Goal: Find specific page/section: Find specific page/section

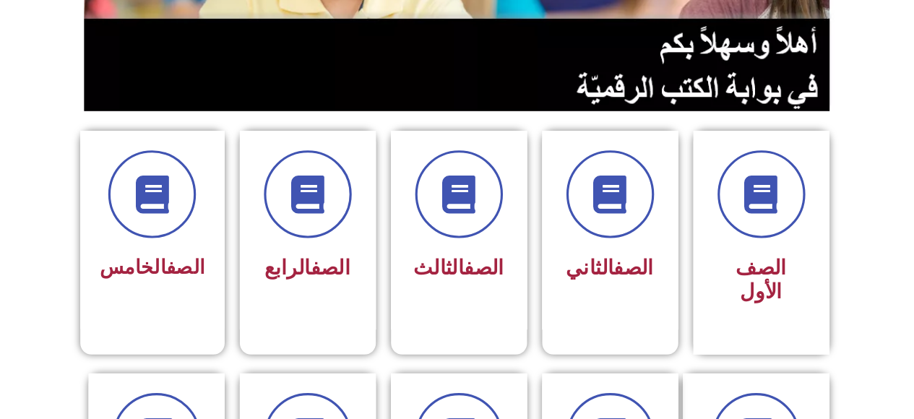
scroll to position [271, 0]
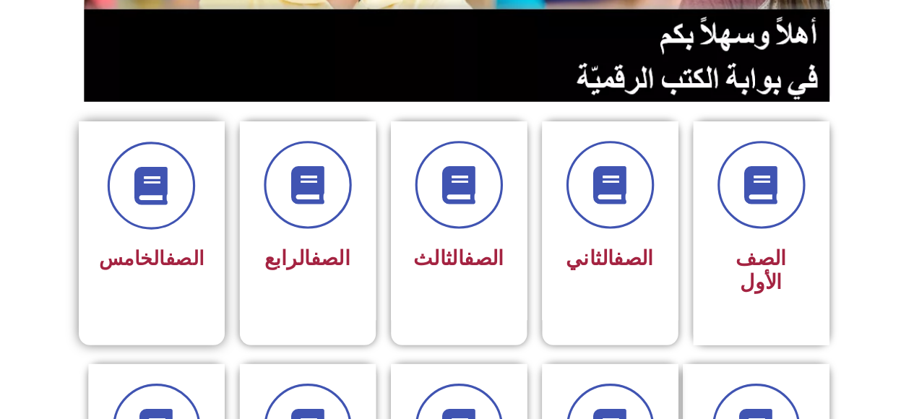
click at [191, 265] on link "الصف" at bounding box center [195, 265] width 37 height 22
click at [150, 271] on span "الصف الخامس" at bounding box center [163, 265] width 100 height 22
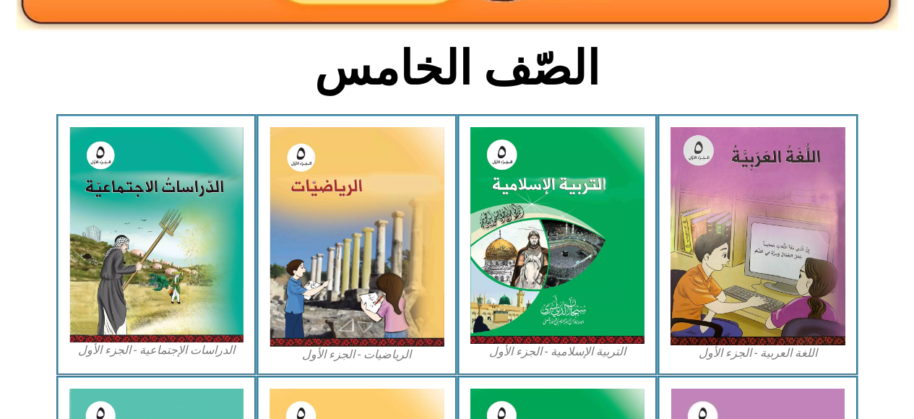
click at [573, 293] on img at bounding box center [557, 235] width 175 height 217
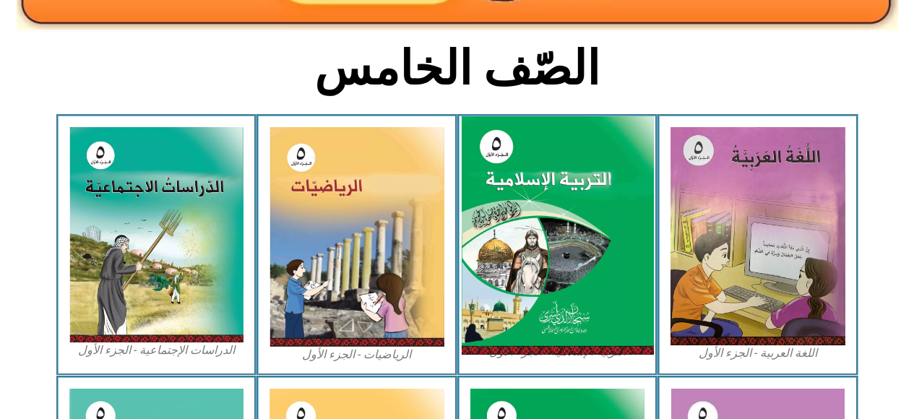
click at [543, 167] on img at bounding box center [557, 235] width 192 height 239
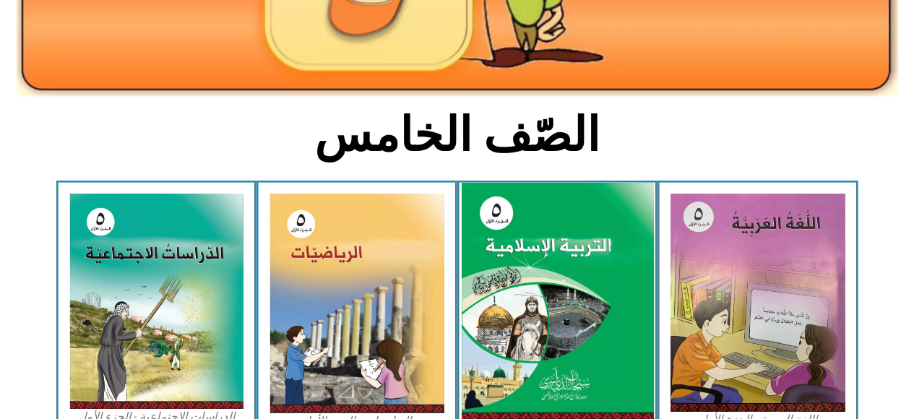
click at [600, 274] on img at bounding box center [557, 302] width 192 height 239
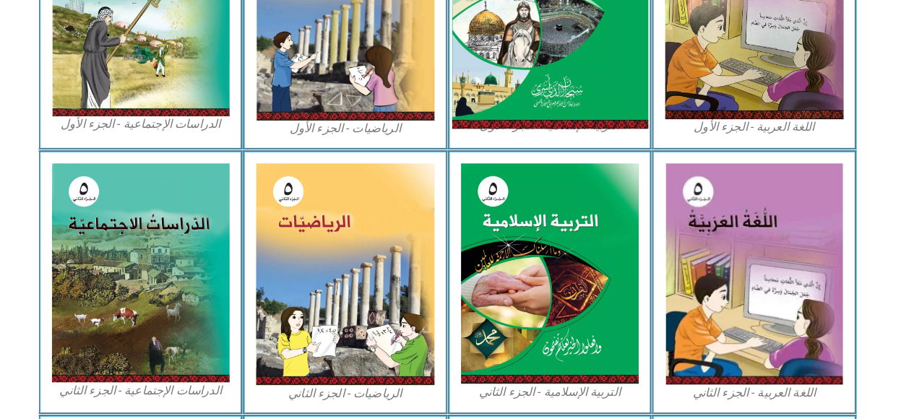
click at [579, 49] on img at bounding box center [557, 15] width 192 height 239
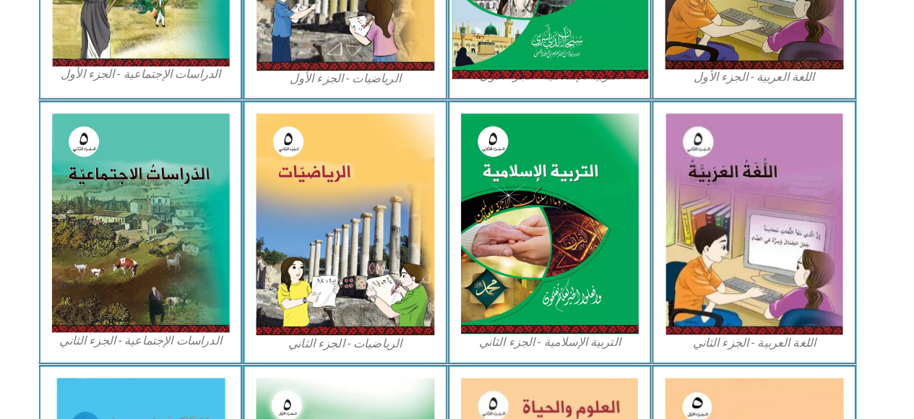
scroll to position [613, 0]
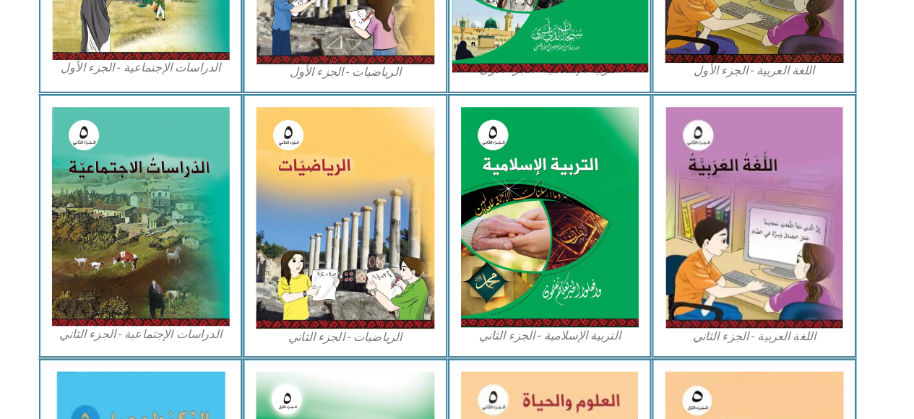
click at [507, 228] on img at bounding box center [557, 221] width 175 height 216
click at [499, 209] on img at bounding box center [557, 221] width 175 height 216
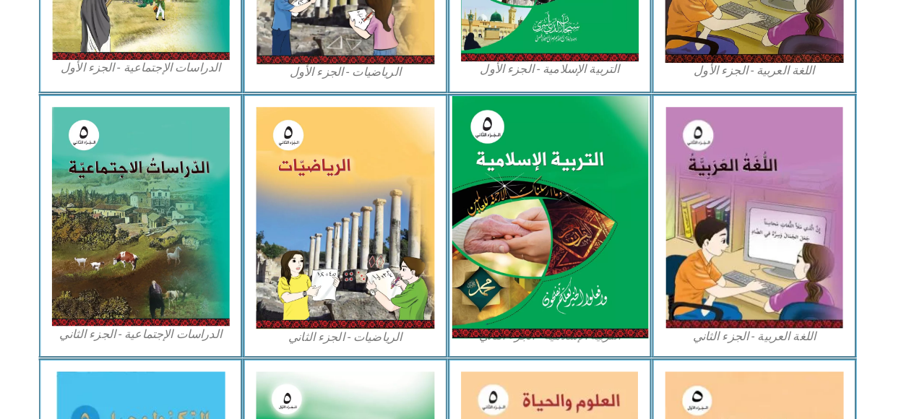
click at [487, 203] on img at bounding box center [557, 222] width 192 height 238
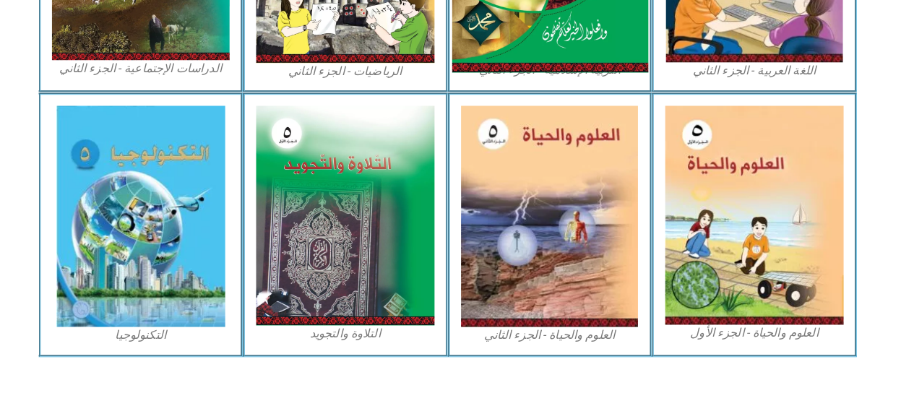
scroll to position [874, 0]
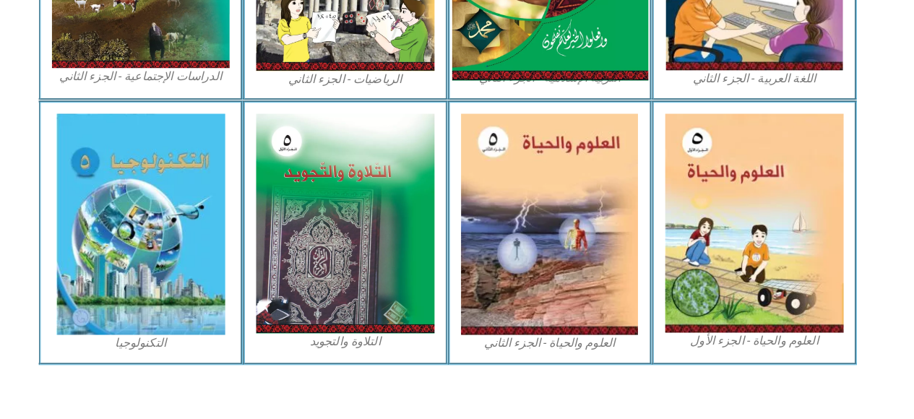
click at [362, 271] on img at bounding box center [357, 219] width 175 height 215
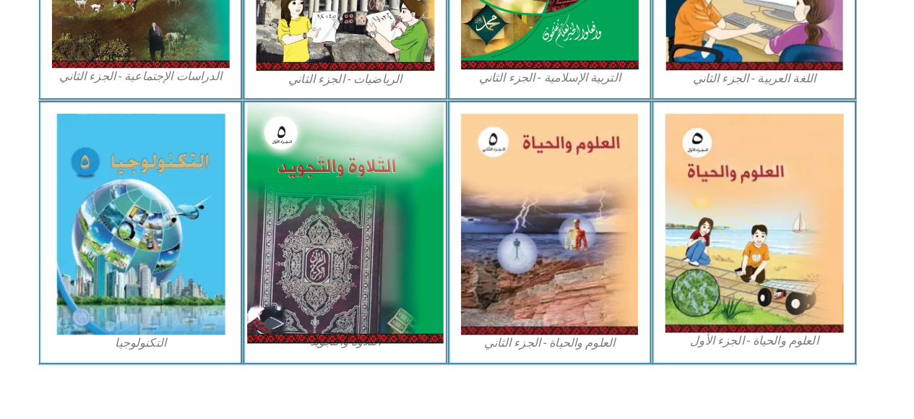
click at [353, 244] on img at bounding box center [357, 219] width 192 height 236
click at [307, 259] on img at bounding box center [357, 219] width 192 height 236
click at [301, 252] on img at bounding box center [357, 219] width 192 height 236
click at [377, 319] on img at bounding box center [357, 219] width 192 height 236
click at [367, 313] on img at bounding box center [357, 219] width 192 height 236
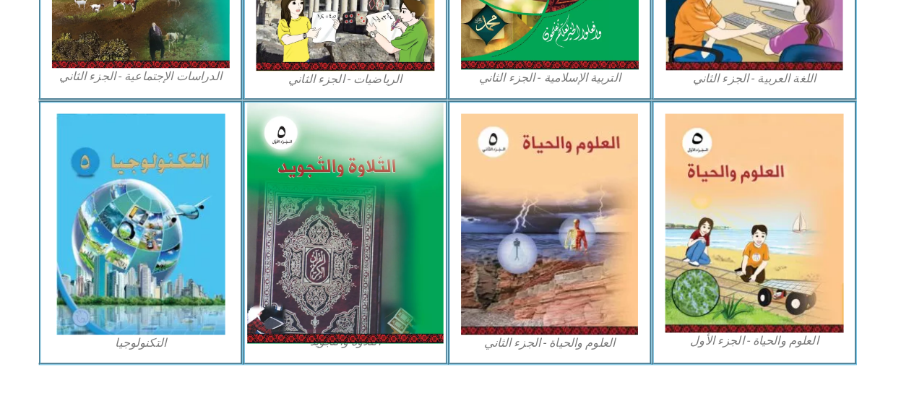
click at [367, 313] on img at bounding box center [357, 219] width 192 height 236
click at [368, 314] on img at bounding box center [357, 219] width 192 height 236
click at [361, 314] on img at bounding box center [357, 219] width 192 height 236
click at [353, 313] on img at bounding box center [357, 219] width 192 height 236
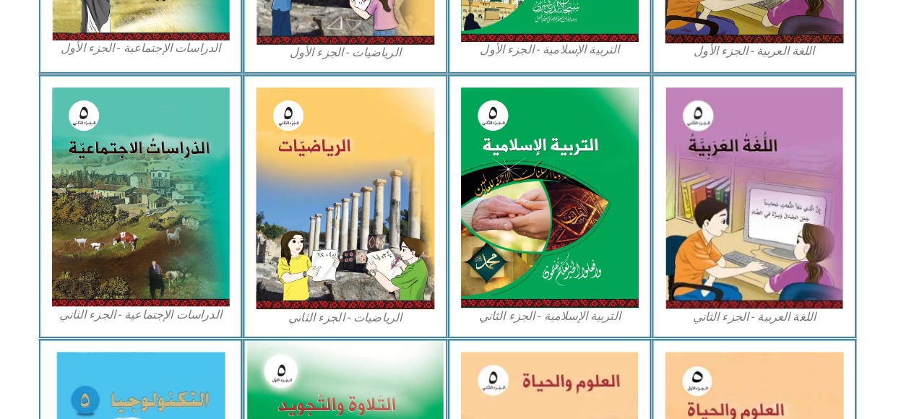
scroll to position [640, 0]
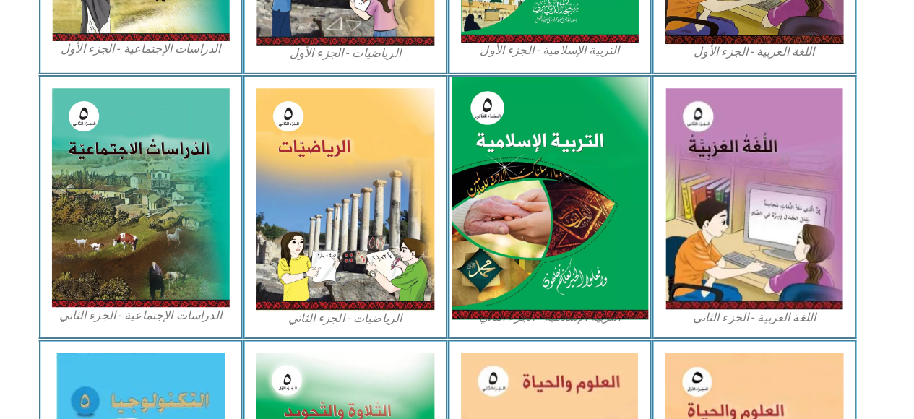
click at [543, 305] on img at bounding box center [557, 195] width 192 height 238
click at [501, 281] on img at bounding box center [557, 195] width 192 height 238
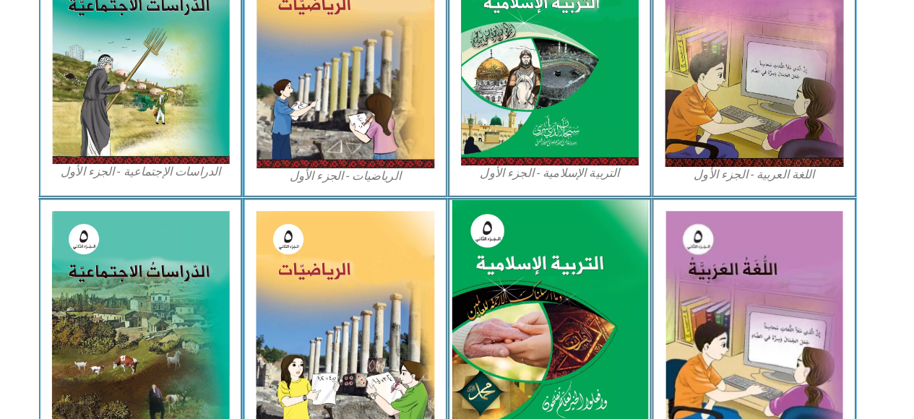
scroll to position [514, 0]
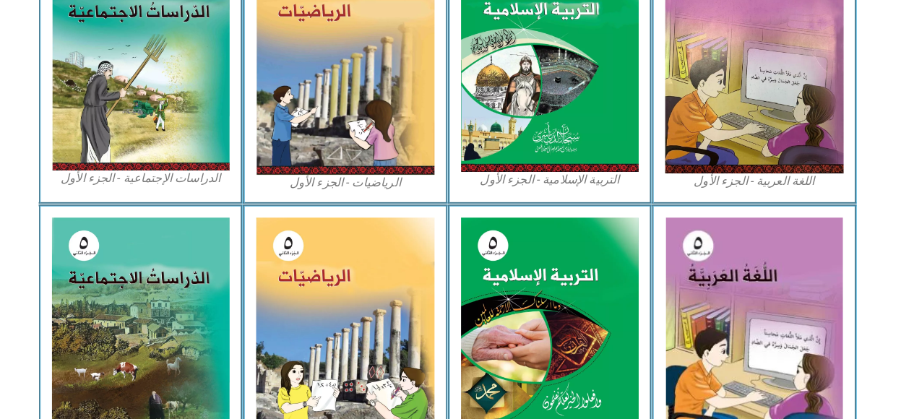
click at [512, 186] on div "التربية الإسلامية - الجزء الأول" at bounding box center [557, 70] width 201 height 262
click at [517, 179] on figcaption "التربية الإسلامية - الجزء الأول" at bounding box center [557, 176] width 175 height 16
click at [521, 168] on img at bounding box center [557, 60] width 175 height 217
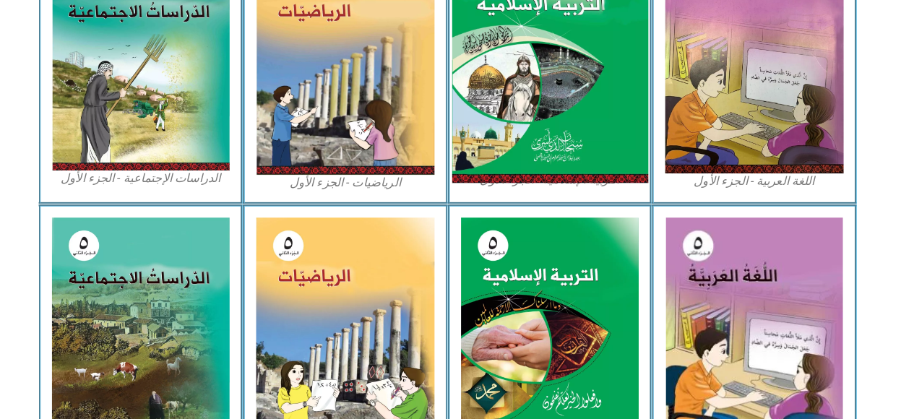
click at [521, 169] on img at bounding box center [557, 60] width 192 height 239
click at [521, 176] on img at bounding box center [557, 60] width 192 height 239
click at [511, 171] on img at bounding box center [557, 60] width 192 height 239
click at [481, 159] on img at bounding box center [557, 60] width 192 height 239
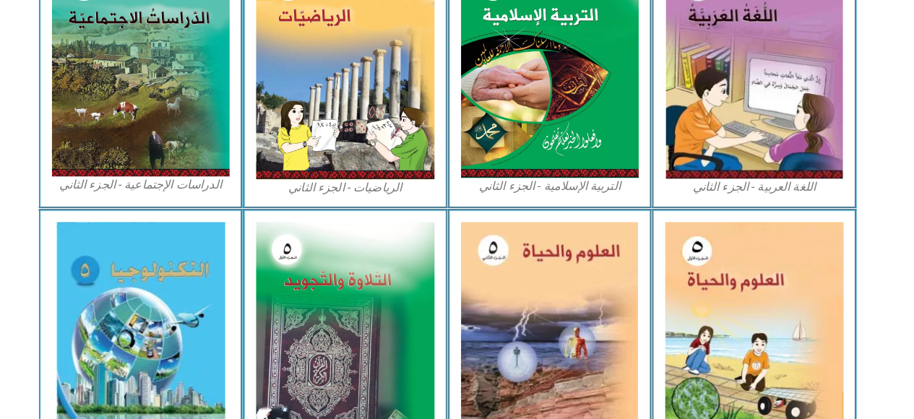
scroll to position [801, 0]
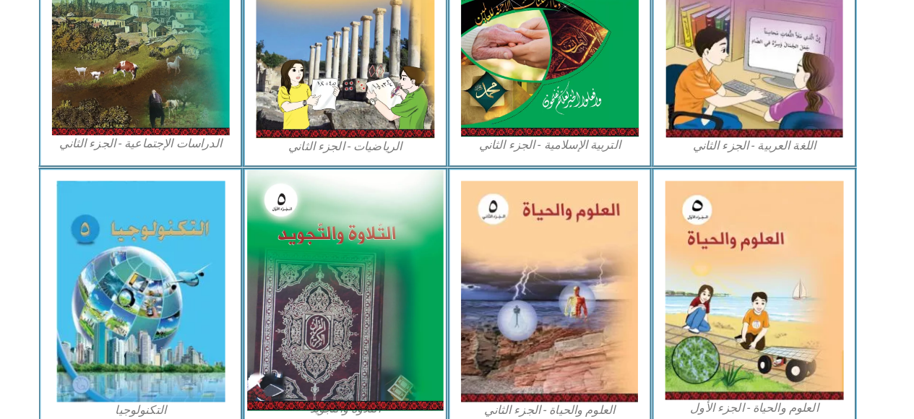
click at [386, 340] on img at bounding box center [357, 293] width 192 height 236
click at [378, 348] on img at bounding box center [357, 293] width 192 height 236
click at [305, 276] on img at bounding box center [357, 293] width 192 height 236
click at [347, 307] on img at bounding box center [357, 293] width 192 height 236
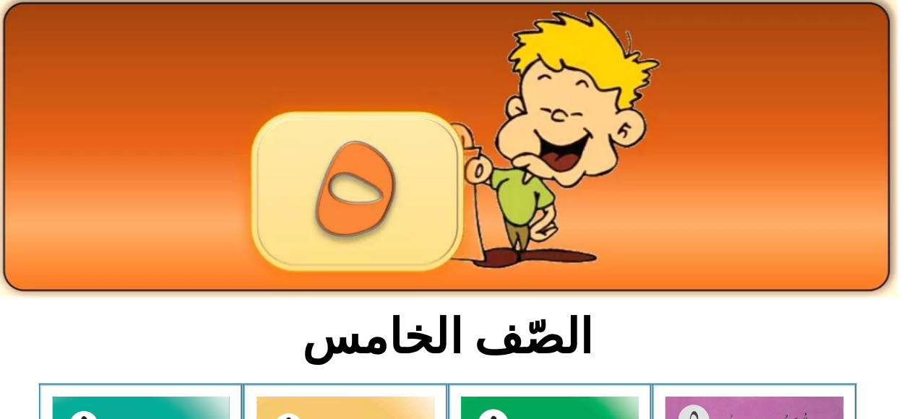
scroll to position [0, 0]
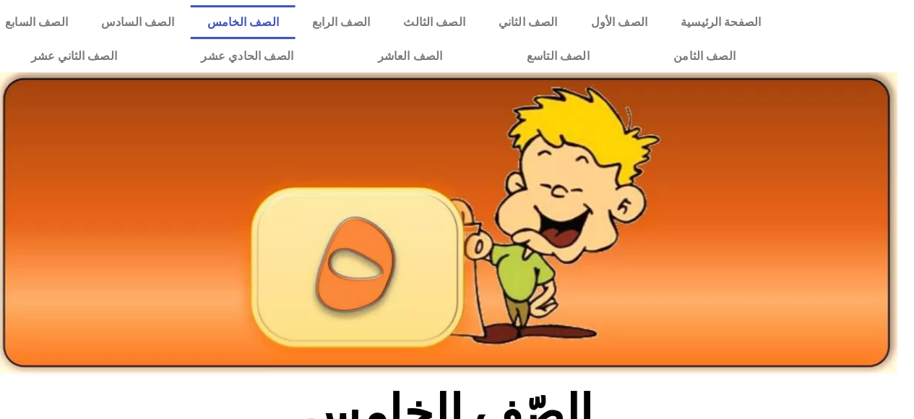
click at [300, 39] on link "الصف الخامس" at bounding box center [256, 23] width 103 height 33
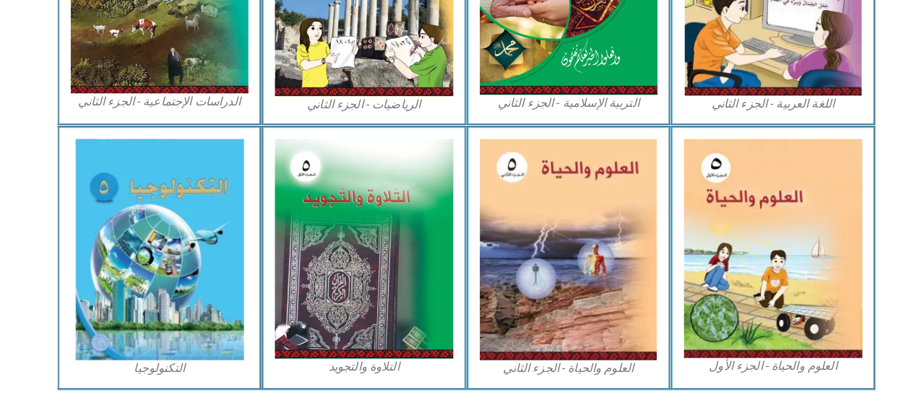
scroll to position [874, 0]
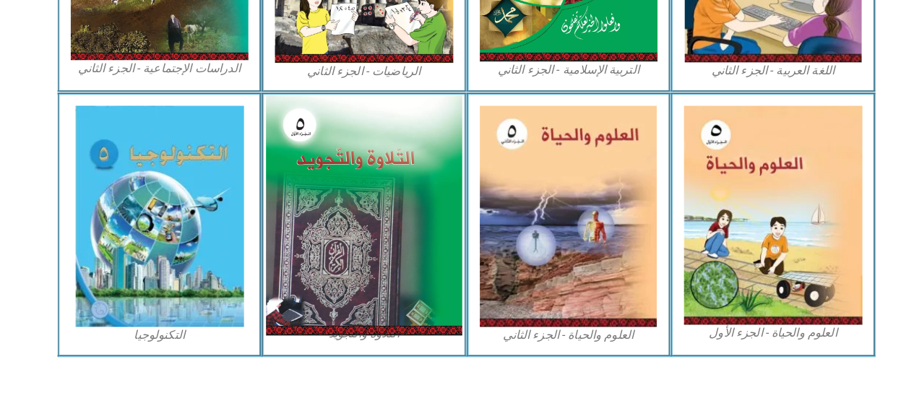
click at [312, 224] on img at bounding box center [357, 219] width 192 height 236
click at [310, 223] on img at bounding box center [357, 219] width 192 height 236
click at [309, 272] on img at bounding box center [357, 219] width 192 height 236
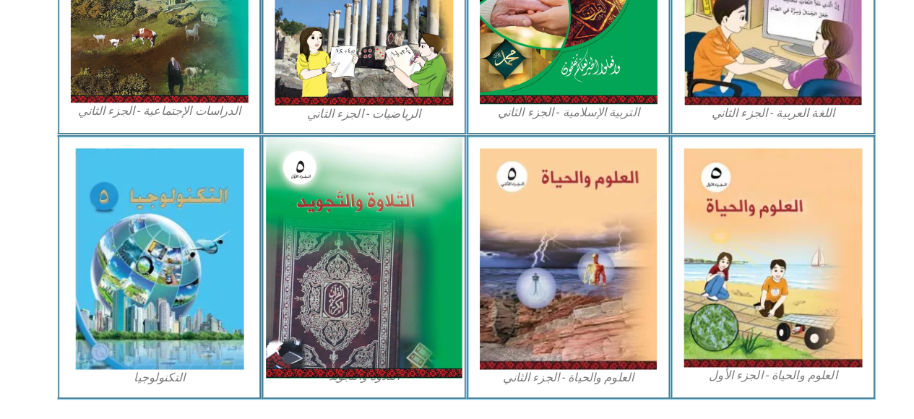
scroll to position [834, 0]
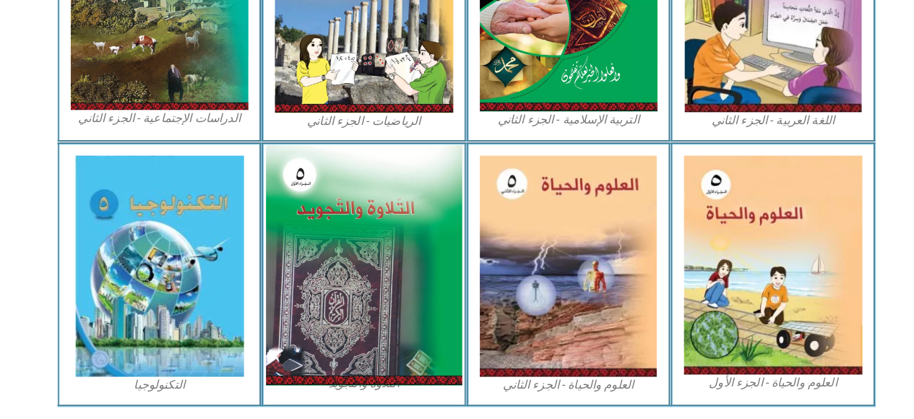
click at [300, 301] on img at bounding box center [357, 260] width 192 height 236
click at [287, 308] on img at bounding box center [357, 260] width 192 height 236
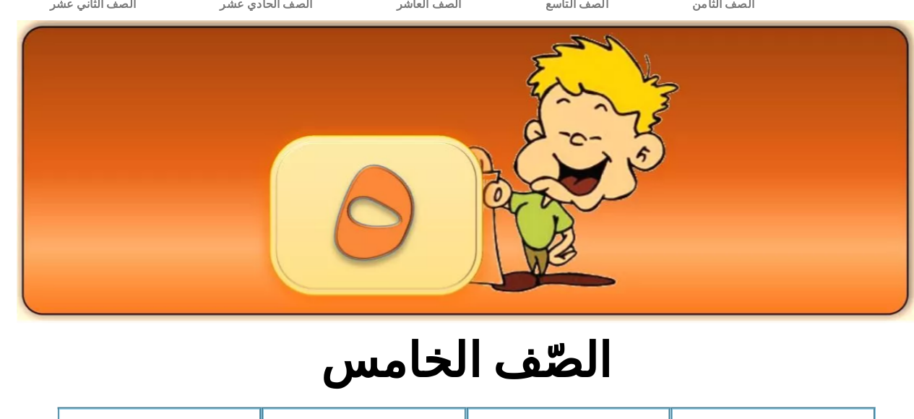
scroll to position [0, 0]
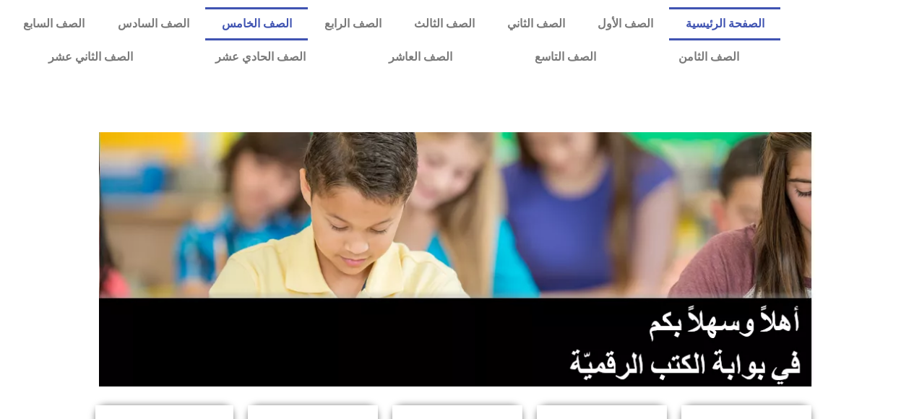
click at [308, 24] on link "الصف الخامس" at bounding box center [256, 23] width 103 height 33
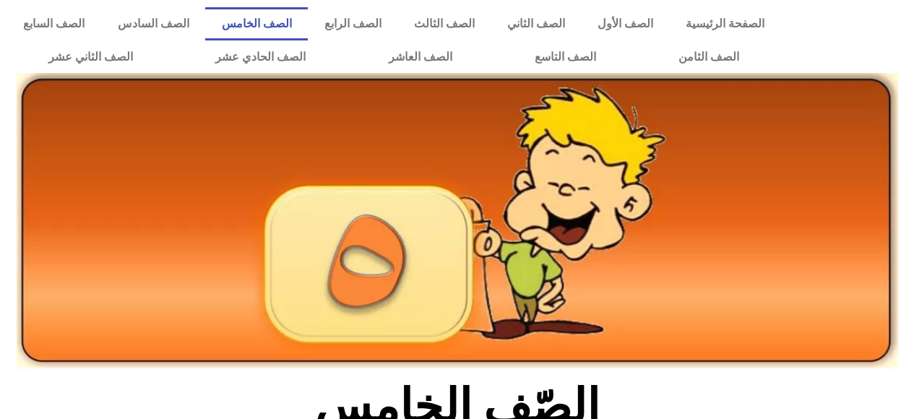
click at [332, 362] on img at bounding box center [458, 221] width 882 height 297
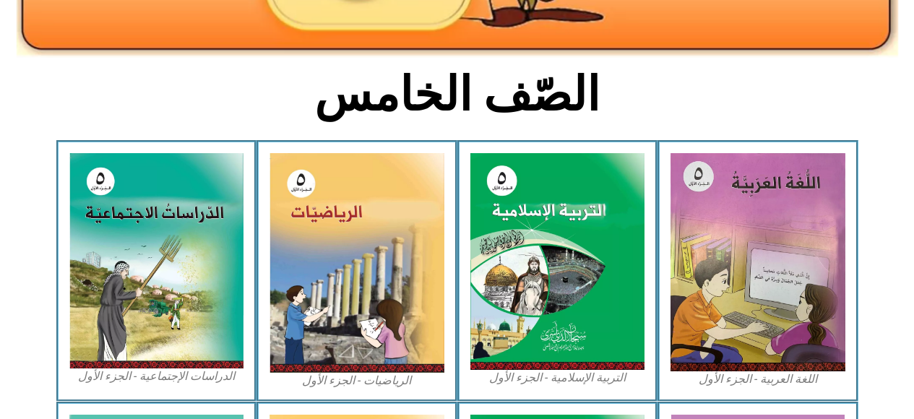
scroll to position [314, 0]
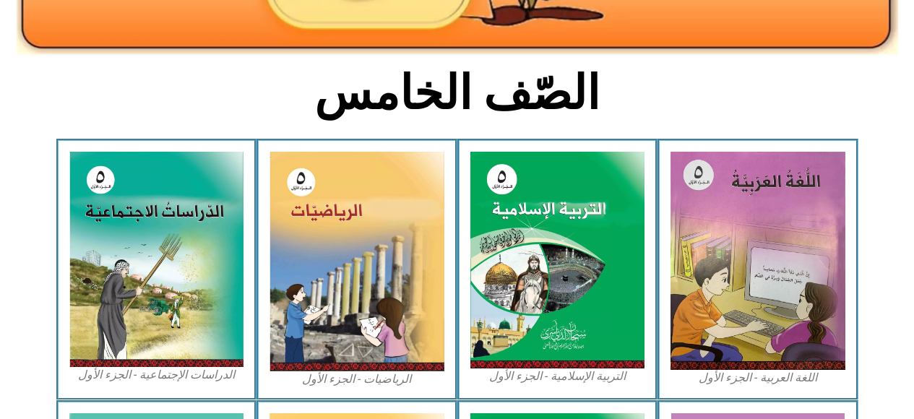
click at [511, 380] on figcaption "التربية الإسلامية - الجزء الأول" at bounding box center [557, 376] width 175 height 16
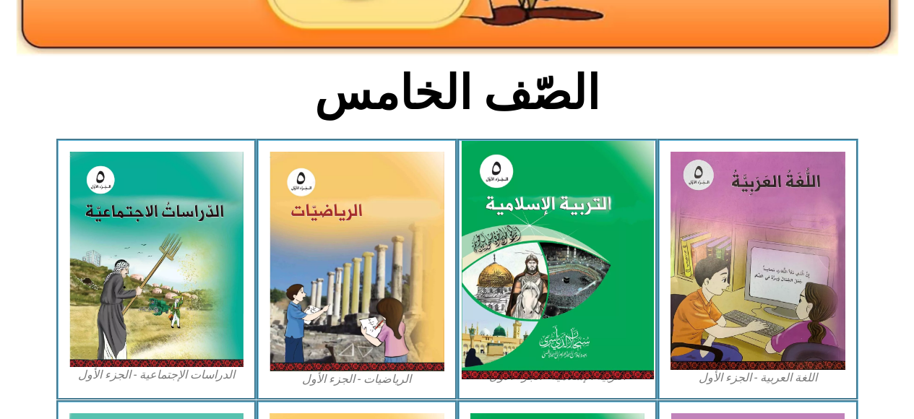
click at [495, 328] on img at bounding box center [557, 260] width 192 height 239
click at [507, 330] on img at bounding box center [557, 260] width 192 height 239
click at [513, 331] on img at bounding box center [557, 260] width 192 height 239
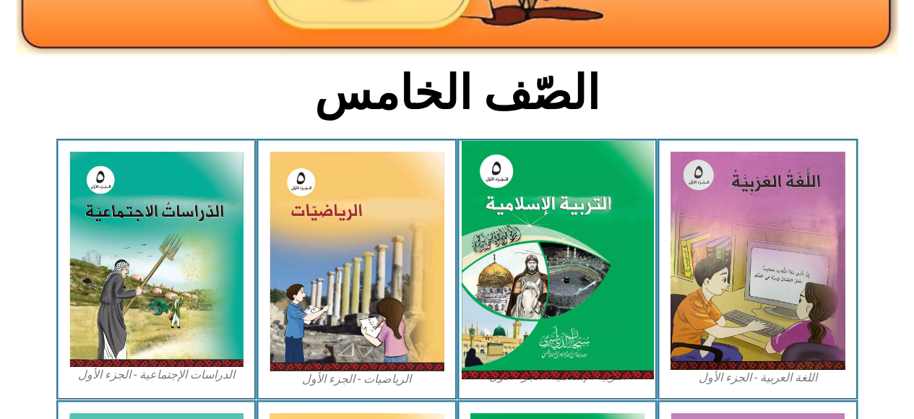
click at [535, 346] on img at bounding box center [557, 260] width 192 height 239
click at [541, 335] on img at bounding box center [557, 260] width 192 height 239
click at [540, 337] on img at bounding box center [557, 260] width 192 height 239
click at [547, 336] on img at bounding box center [557, 260] width 192 height 239
click at [556, 336] on img at bounding box center [557, 260] width 192 height 239
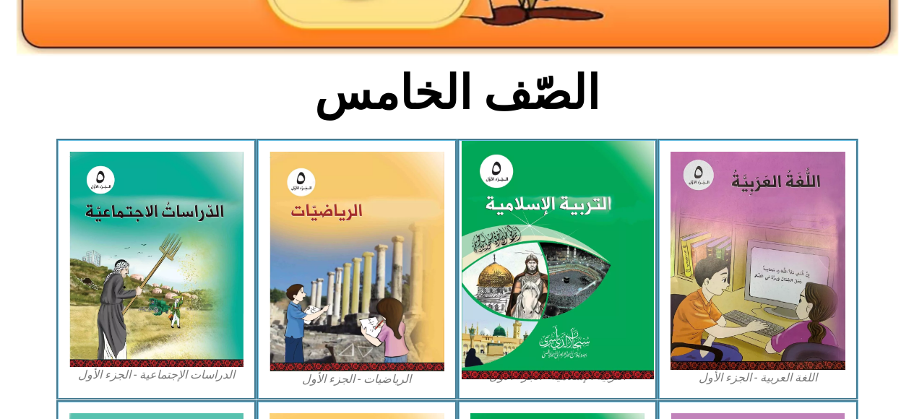
click at [549, 332] on img at bounding box center [557, 260] width 192 height 239
click at [504, 358] on img at bounding box center [557, 260] width 192 height 239
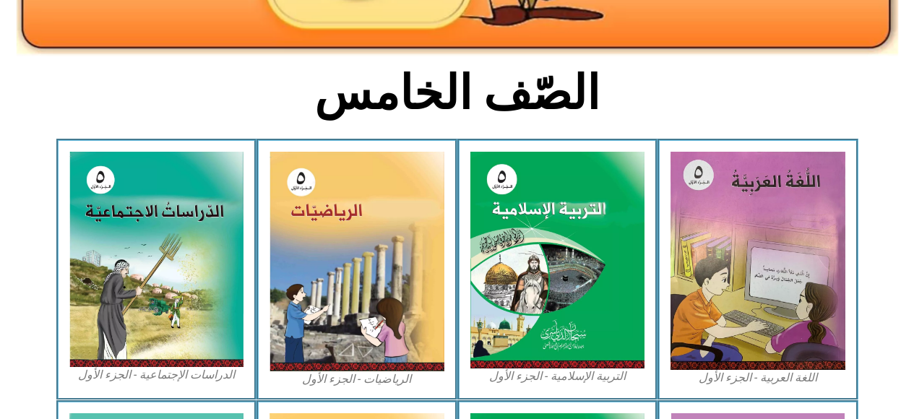
click at [608, 383] on figcaption "التربية الإسلامية - الجزء الأول" at bounding box center [557, 376] width 175 height 16
click at [587, 368] on img at bounding box center [557, 260] width 175 height 217
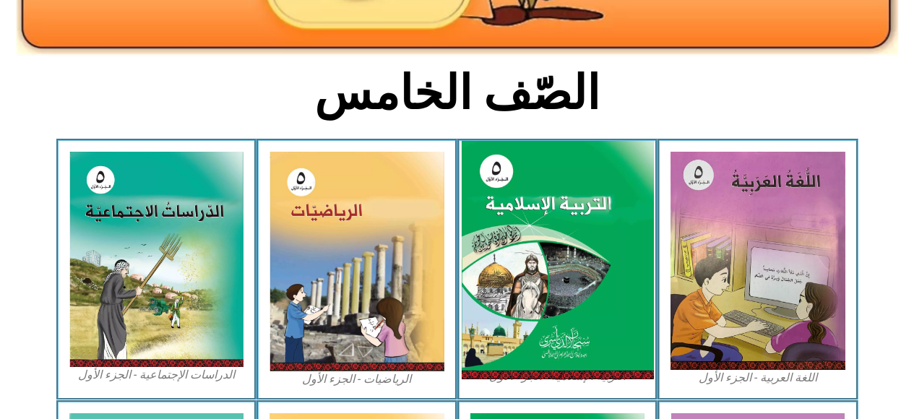
click at [593, 279] on img at bounding box center [557, 260] width 192 height 239
click at [580, 325] on img at bounding box center [557, 260] width 192 height 239
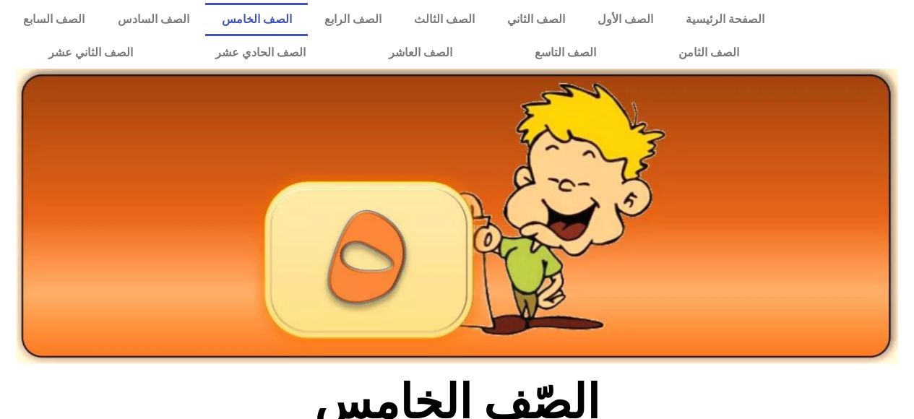
scroll to position [0, 0]
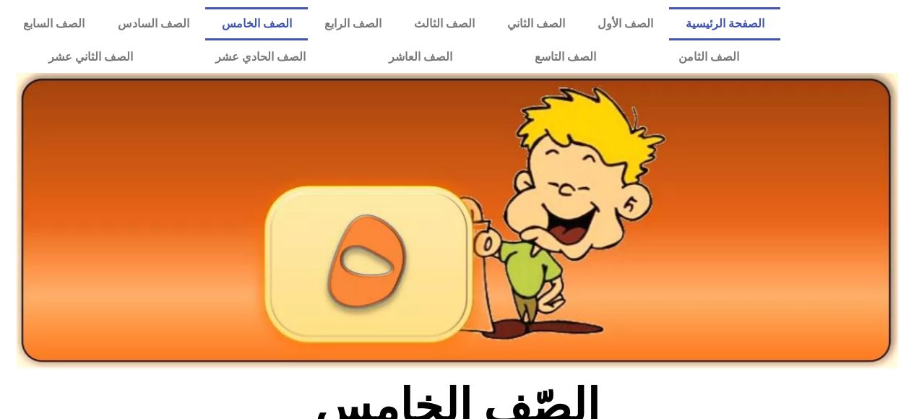
click at [727, 28] on link "الصفحة الرئيسية" at bounding box center [724, 23] width 111 height 33
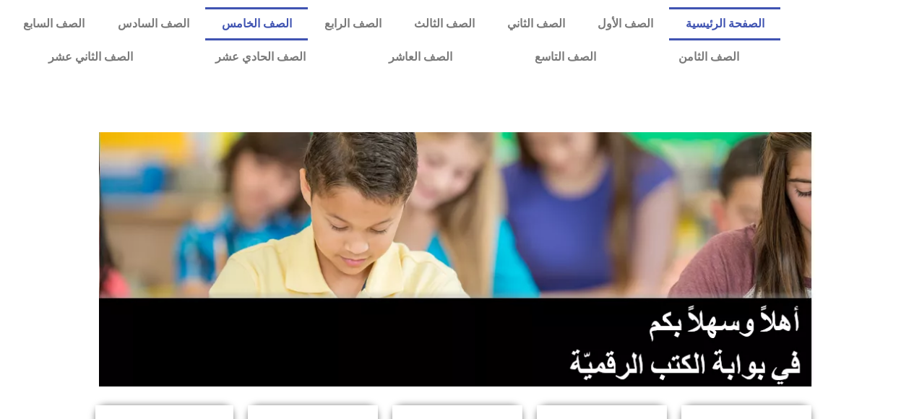
click at [308, 26] on link "الصف الخامس" at bounding box center [256, 23] width 103 height 33
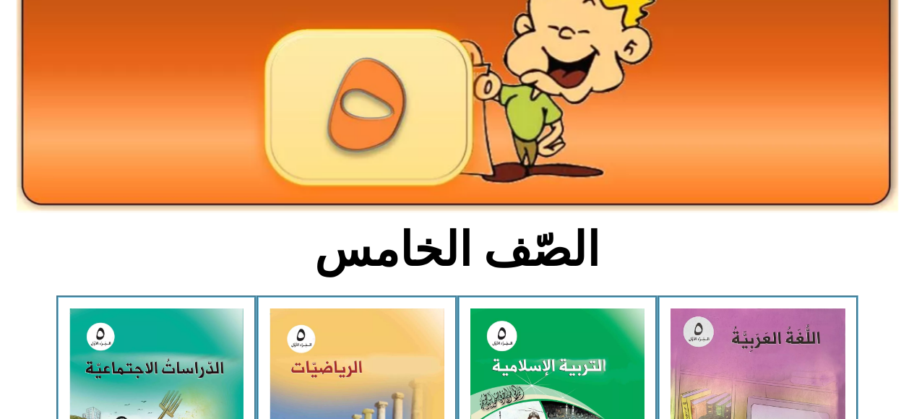
scroll to position [173, 0]
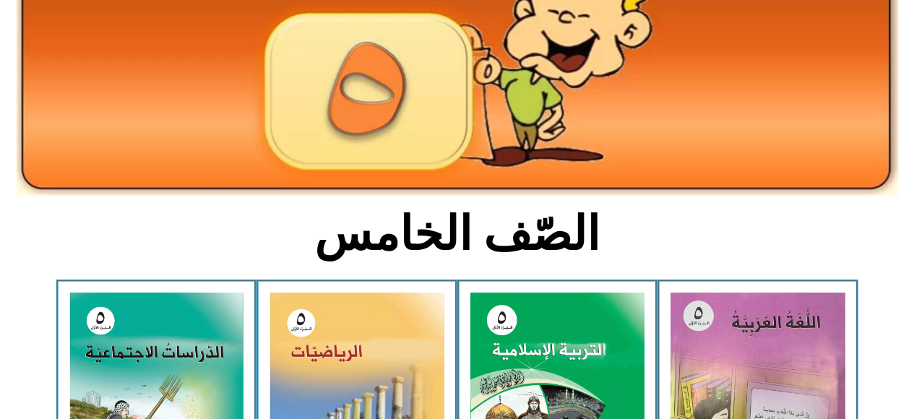
click at [549, 348] on img at bounding box center [557, 401] width 175 height 217
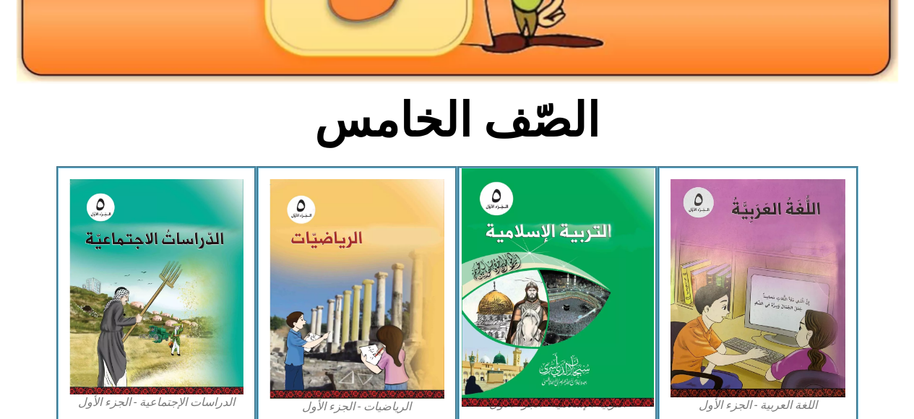
scroll to position [290, 0]
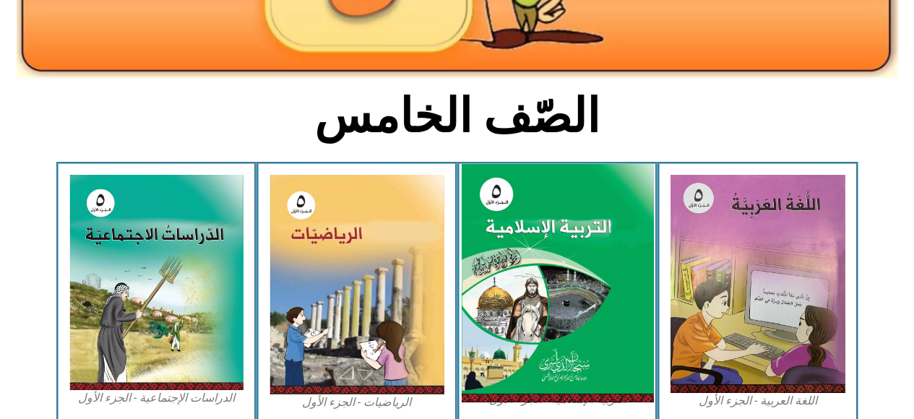
click at [537, 268] on img at bounding box center [557, 283] width 192 height 239
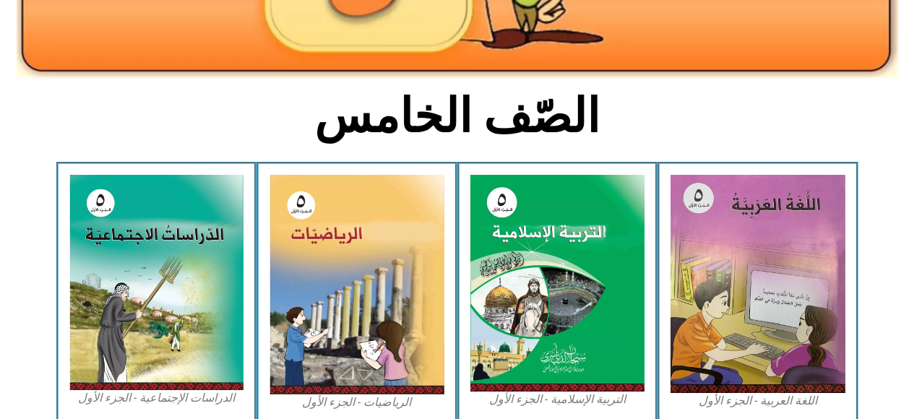
click at [533, 353] on img at bounding box center [557, 283] width 175 height 217
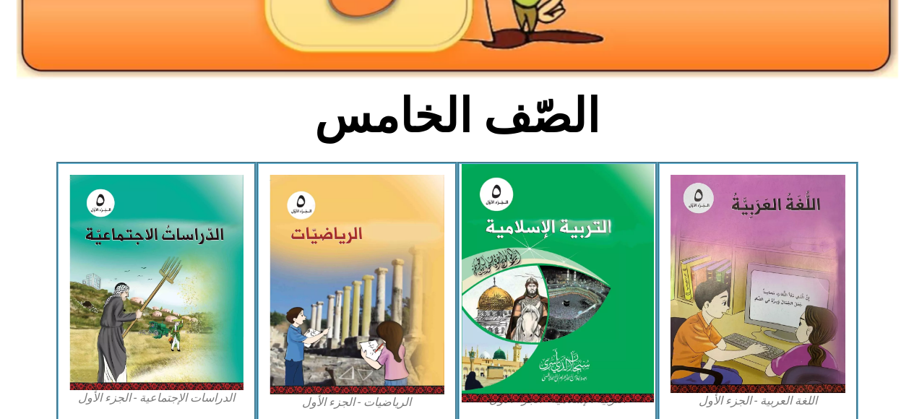
click at [534, 350] on img at bounding box center [557, 283] width 192 height 239
click at [531, 338] on img at bounding box center [557, 283] width 192 height 239
click at [527, 336] on img at bounding box center [557, 283] width 192 height 239
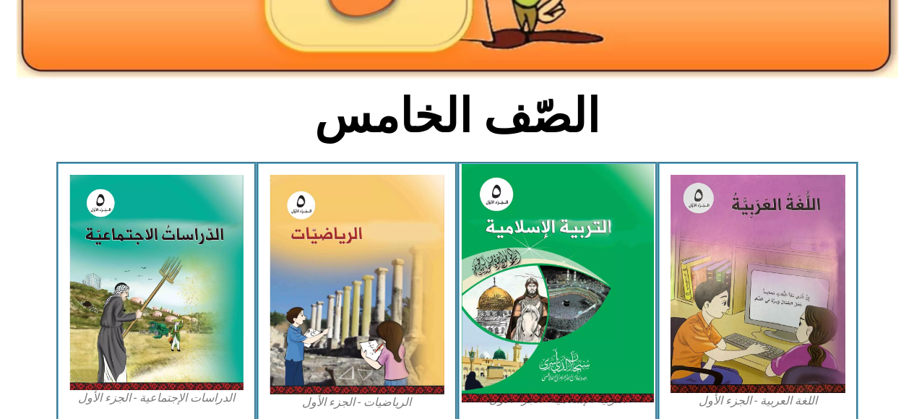
click at [522, 333] on img at bounding box center [557, 283] width 192 height 239
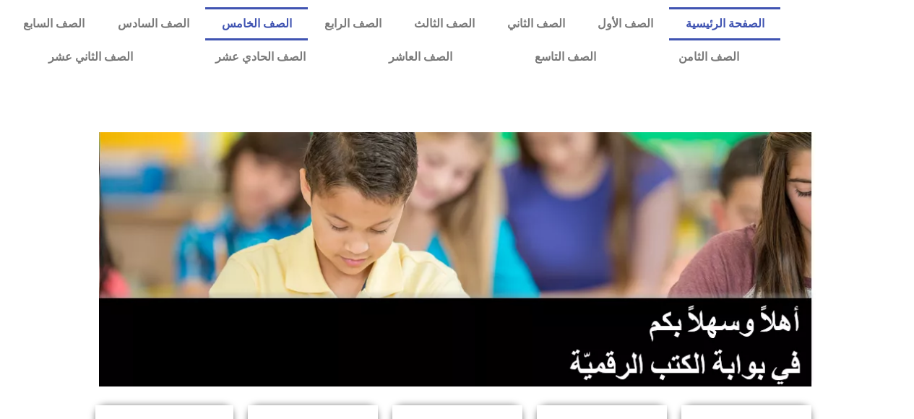
click at [300, 20] on link "الصف الخامس" at bounding box center [256, 23] width 103 height 33
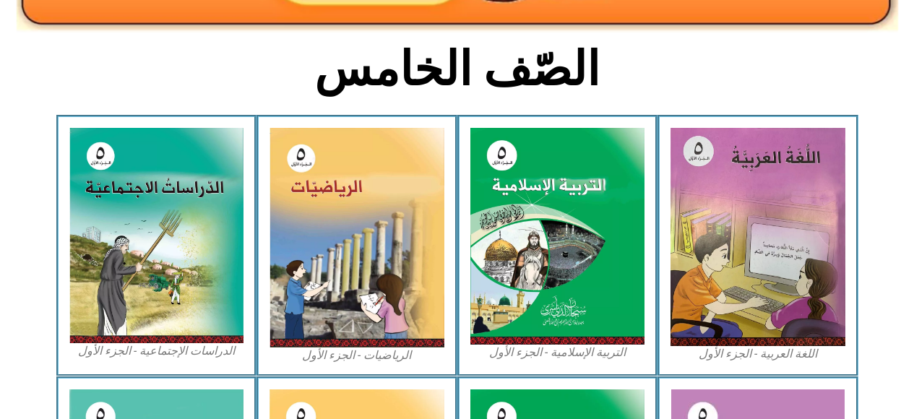
scroll to position [340, 0]
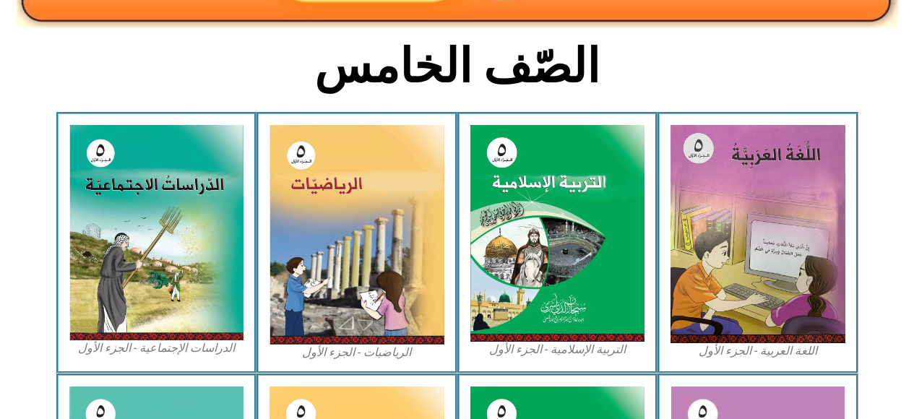
click at [516, 270] on img at bounding box center [557, 233] width 175 height 217
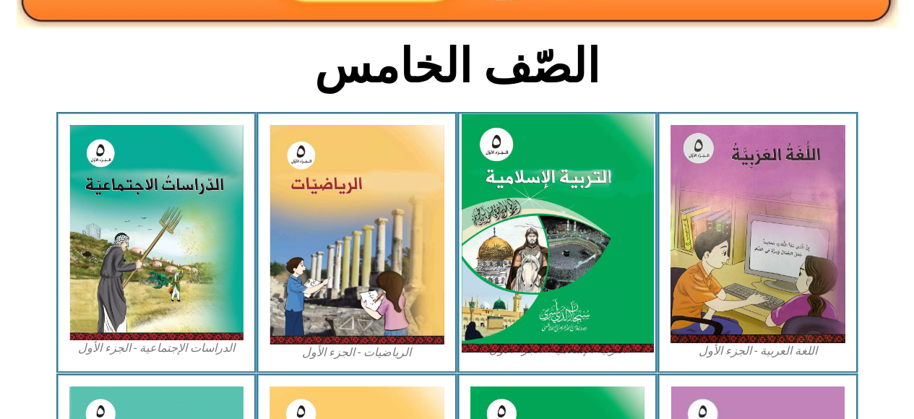
click at [526, 301] on img at bounding box center [557, 233] width 192 height 239
click at [519, 301] on img at bounding box center [557, 233] width 192 height 239
click at [514, 291] on img at bounding box center [557, 233] width 192 height 239
click at [509, 283] on img at bounding box center [557, 233] width 192 height 239
click at [504, 274] on img at bounding box center [557, 233] width 192 height 239
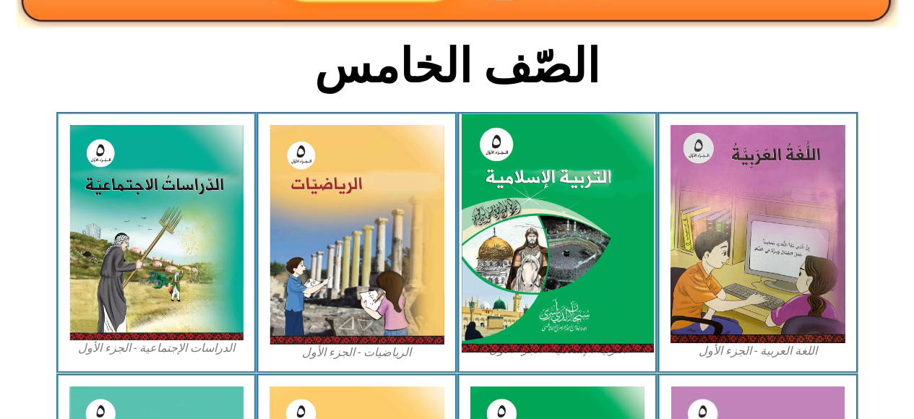
click at [502, 277] on img at bounding box center [557, 233] width 192 height 239
click at [502, 275] on img at bounding box center [557, 233] width 192 height 239
click at [494, 272] on img at bounding box center [557, 233] width 192 height 239
click at [494, 267] on img at bounding box center [557, 233] width 192 height 239
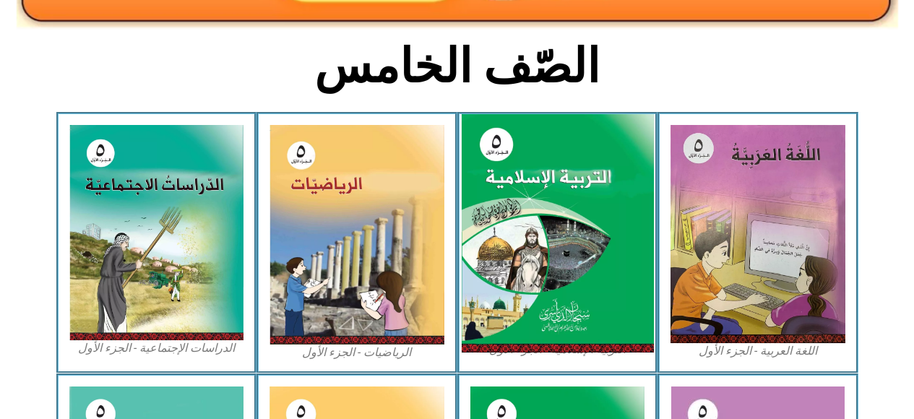
click at [488, 274] on img at bounding box center [557, 233] width 192 height 239
click at [557, 290] on img at bounding box center [557, 233] width 192 height 239
click at [541, 290] on img at bounding box center [557, 233] width 192 height 239
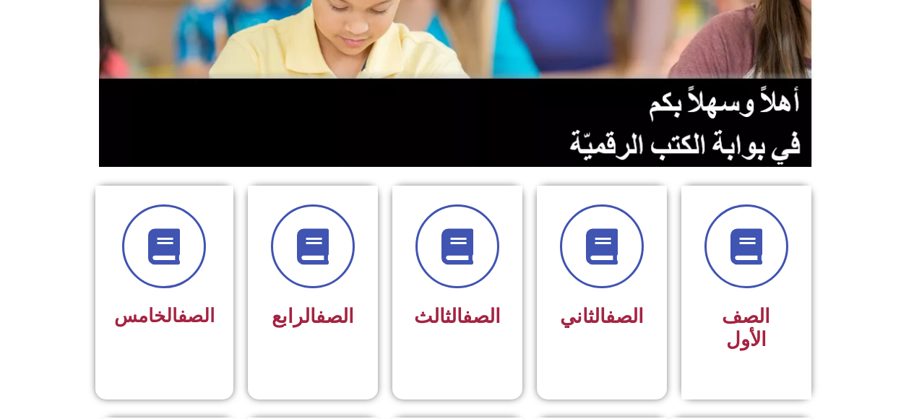
scroll to position [220, 0]
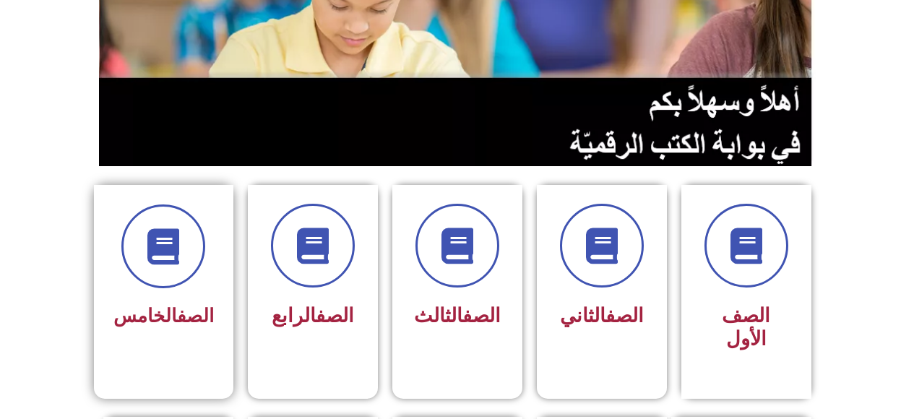
click at [152, 285] on div at bounding box center [163, 246] width 100 height 84
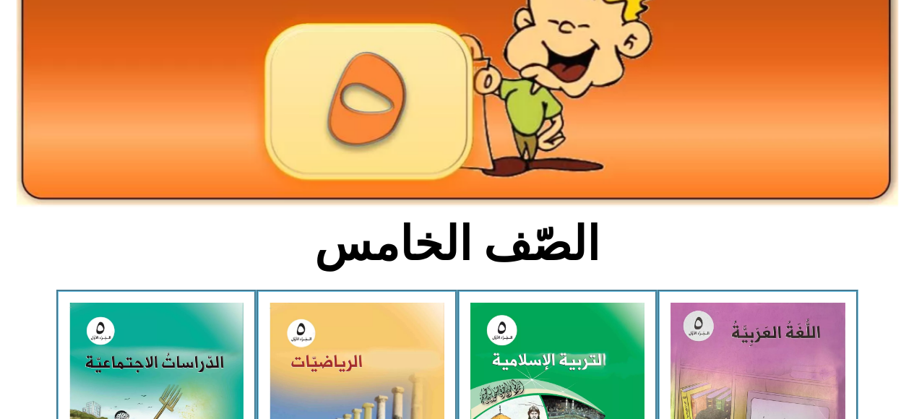
scroll to position [171, 0]
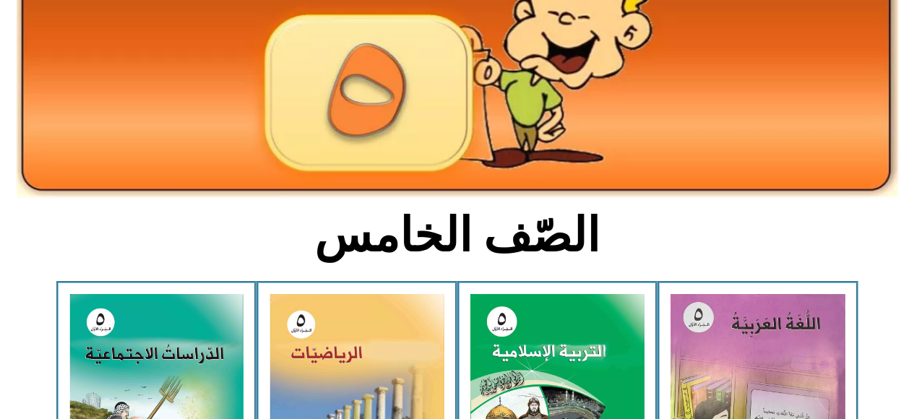
click at [504, 374] on img at bounding box center [557, 402] width 175 height 217
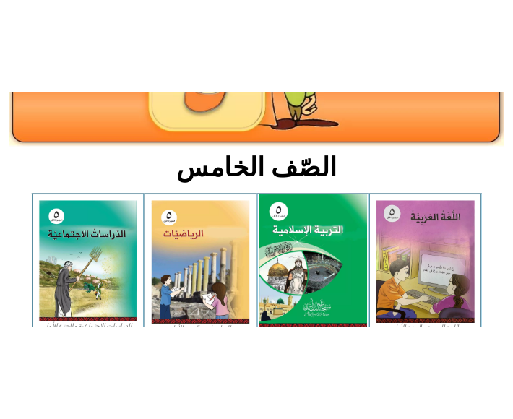
scroll to position [238, 0]
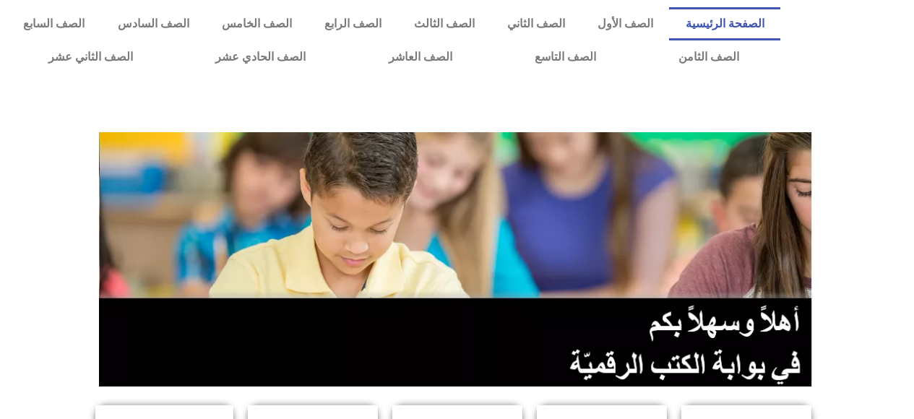
scroll to position [4, 0]
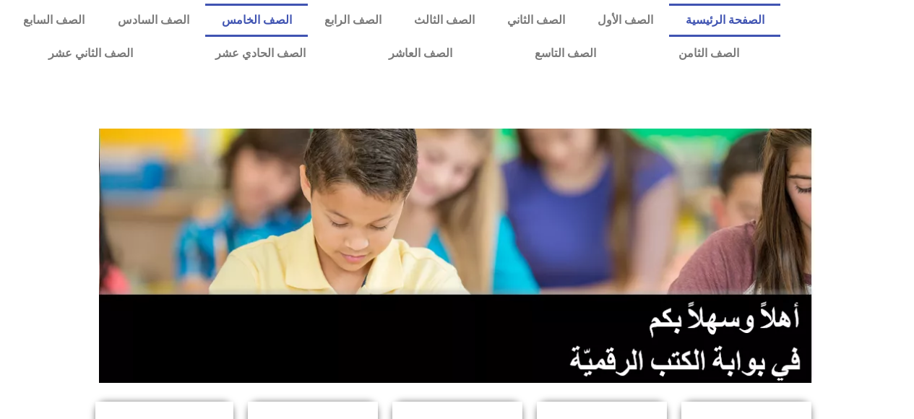
click at [304, 20] on link "الصف الخامس" at bounding box center [256, 20] width 103 height 33
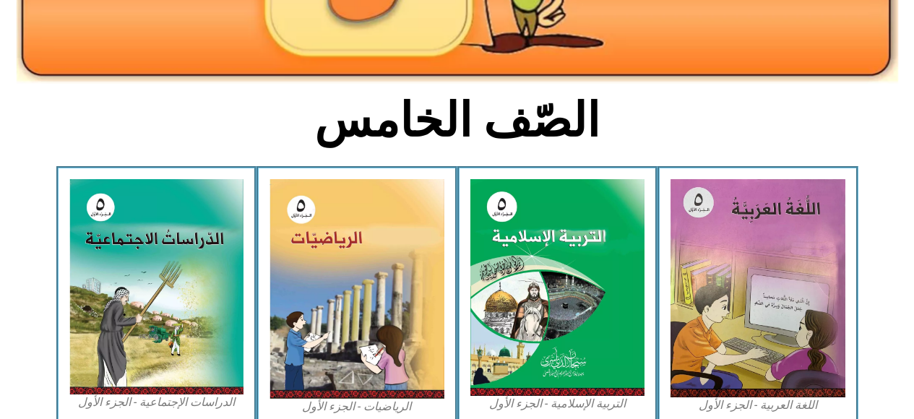
scroll to position [286, 0]
click at [571, 379] on img at bounding box center [557, 287] width 175 height 217
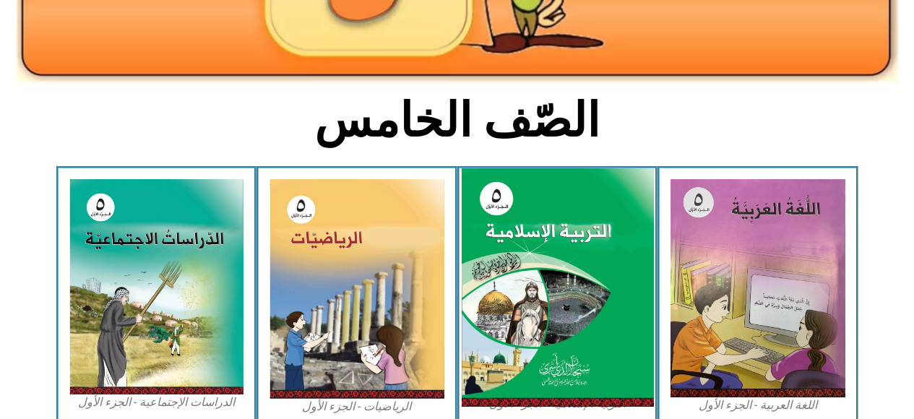
click at [571, 260] on img at bounding box center [557, 287] width 192 height 239
click at [595, 322] on img at bounding box center [557, 287] width 192 height 239
click at [586, 324] on img at bounding box center [557, 287] width 192 height 239
click at [583, 329] on img at bounding box center [557, 287] width 192 height 239
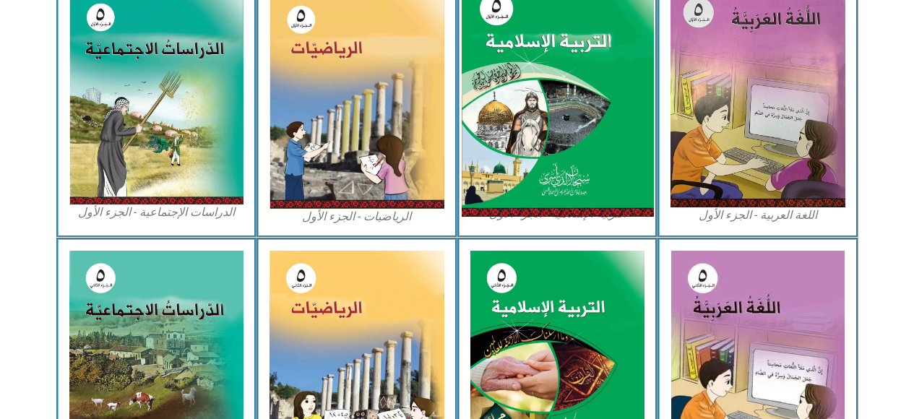
scroll to position [468, 0]
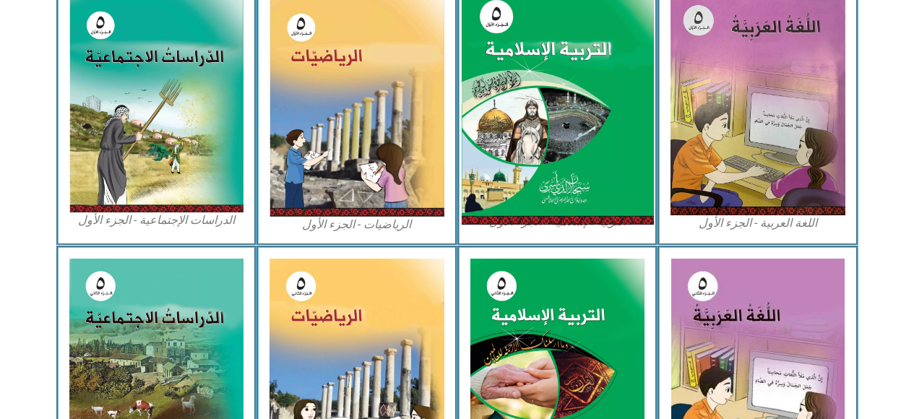
click at [622, 171] on img at bounding box center [557, 105] width 192 height 239
click at [612, 166] on img at bounding box center [557, 105] width 192 height 239
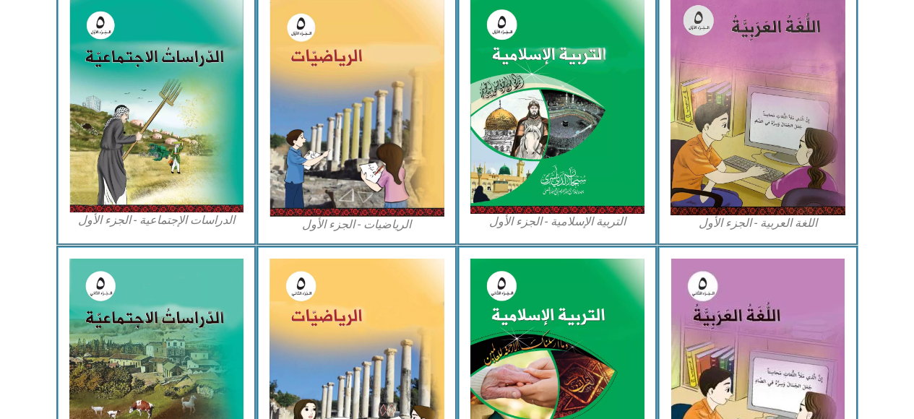
click at [626, 238] on div "التربية الإسلامية - الجزء الأول" at bounding box center [557, 115] width 201 height 262
click at [625, 230] on figcaption "التربية الإسلامية - الجزء الأول" at bounding box center [557, 222] width 175 height 16
click at [630, 228] on figcaption "التربية الإسلامية - الجزء الأول" at bounding box center [557, 222] width 175 height 16
click at [611, 230] on figcaption "التربية الإسلامية - الجزء الأول" at bounding box center [557, 222] width 175 height 16
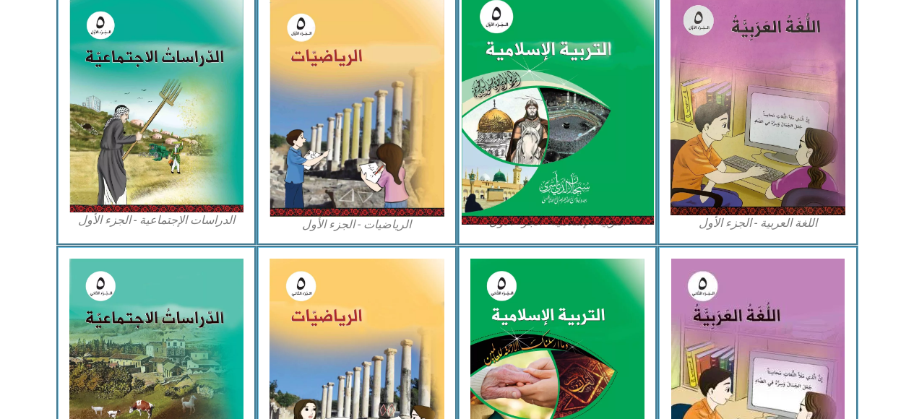
click at [616, 175] on img at bounding box center [557, 105] width 192 height 239
click at [622, 180] on img at bounding box center [557, 105] width 192 height 239
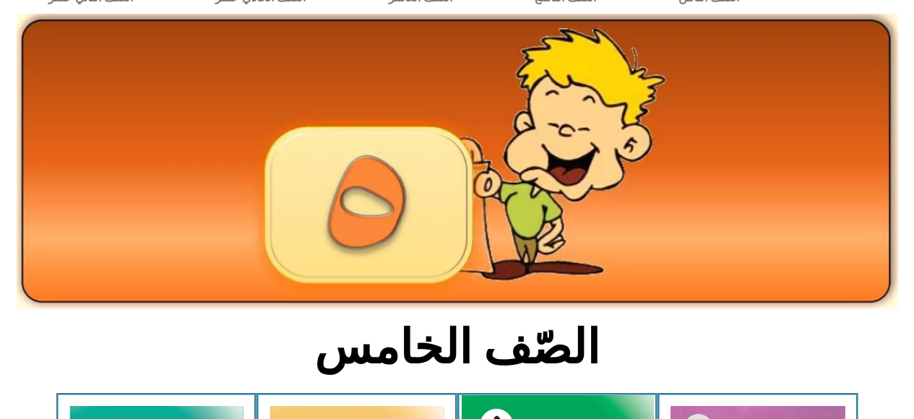
scroll to position [48, 0]
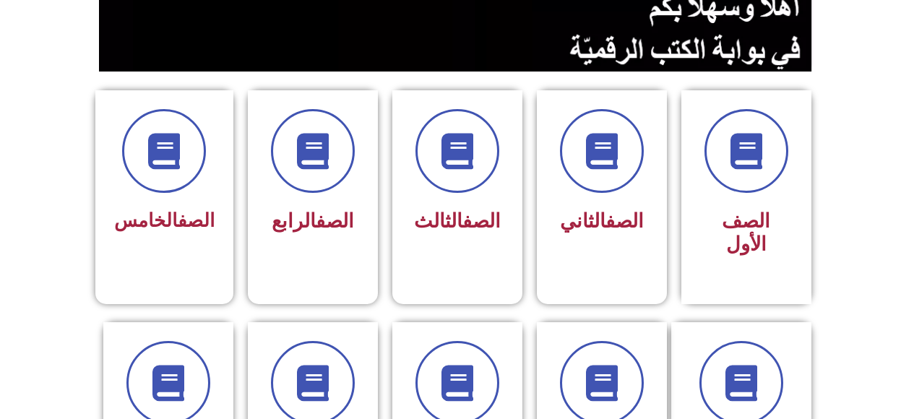
scroll to position [309, 0]
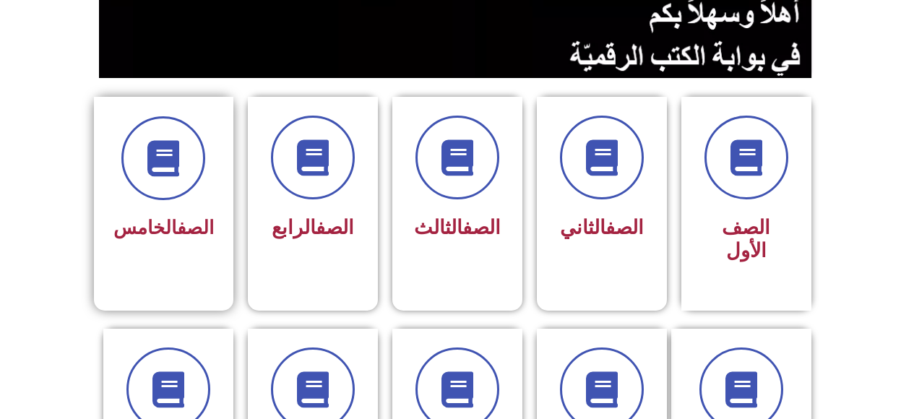
click at [184, 223] on link "الصف" at bounding box center [195, 228] width 37 height 22
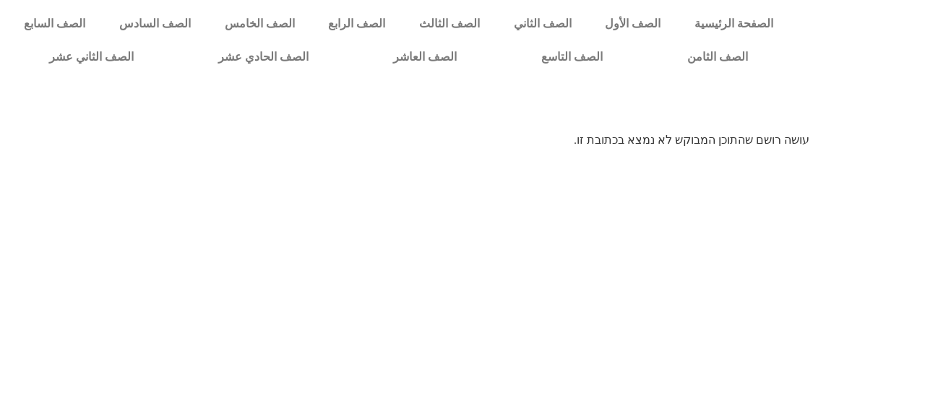
click at [168, 159] on html "الصفحة الرئيسية الصف الأول الصف الثاني الصف الثالث الصف الرابع الصف الخامس الصف…" at bounding box center [462, 79] width 925 height 159
click at [311, 19] on link "الصف الخامس" at bounding box center [259, 23] width 104 height 33
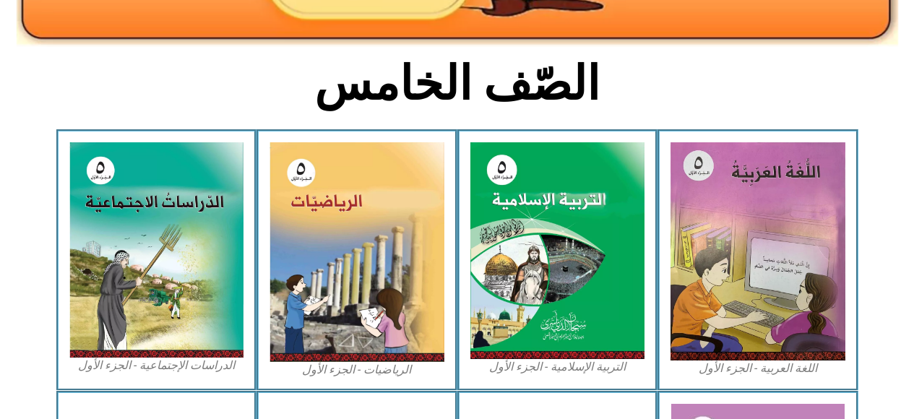
scroll to position [327, 0]
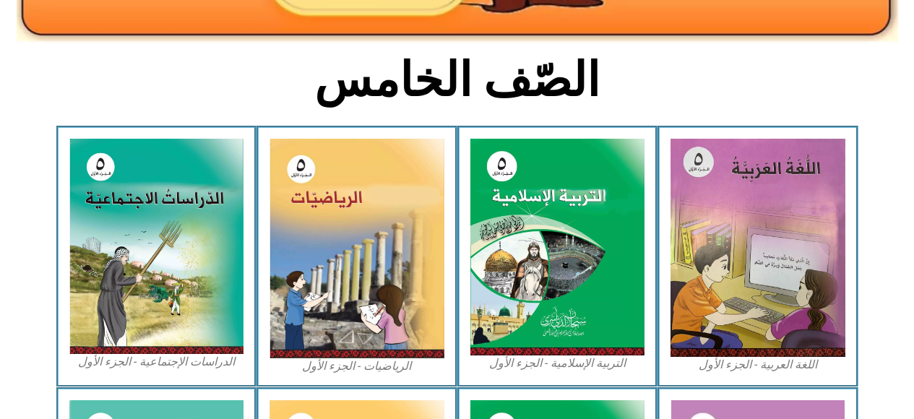
click at [513, 293] on img at bounding box center [557, 247] width 175 height 217
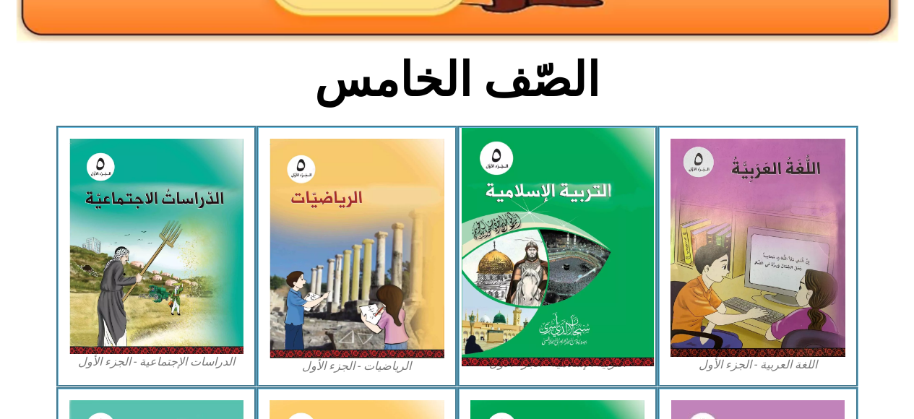
click at [513, 293] on img at bounding box center [557, 247] width 192 height 239
click at [516, 337] on img at bounding box center [557, 247] width 192 height 239
click at [516, 350] on img at bounding box center [557, 247] width 192 height 239
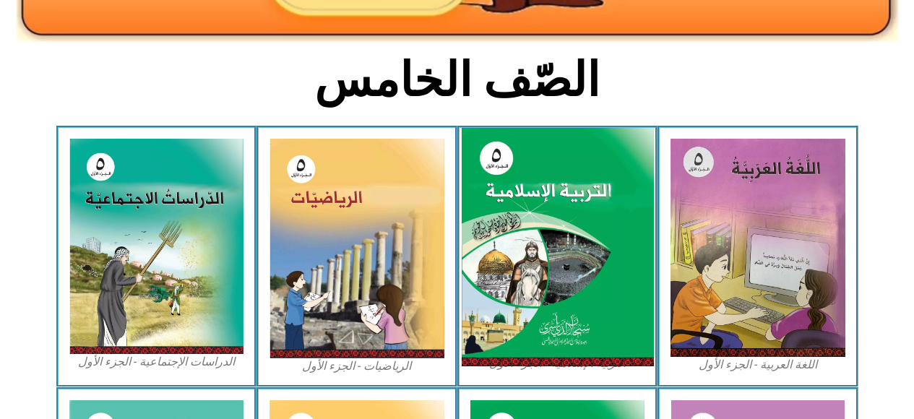
click at [509, 355] on img at bounding box center [557, 247] width 192 height 239
click at [509, 342] on img at bounding box center [557, 247] width 192 height 239
click at [529, 365] on img at bounding box center [557, 247] width 192 height 239
click at [530, 367] on img at bounding box center [557, 247] width 192 height 239
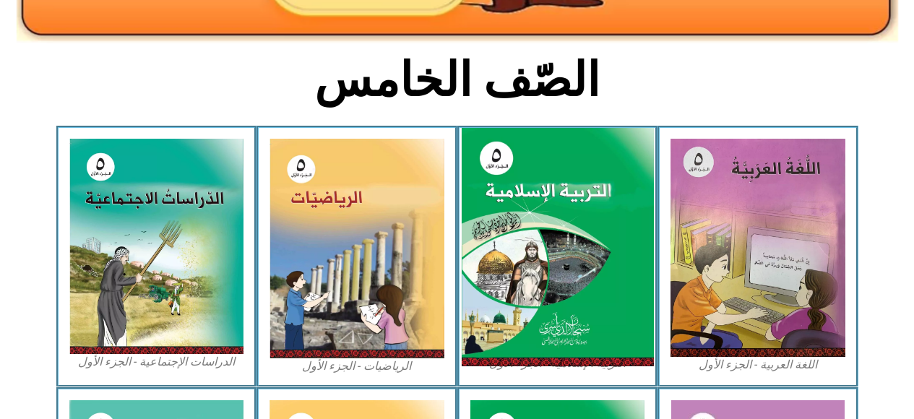
click at [530, 367] on img at bounding box center [557, 247] width 192 height 239
click at [532, 365] on img at bounding box center [557, 247] width 192 height 239
click at [503, 267] on img at bounding box center [557, 247] width 192 height 239
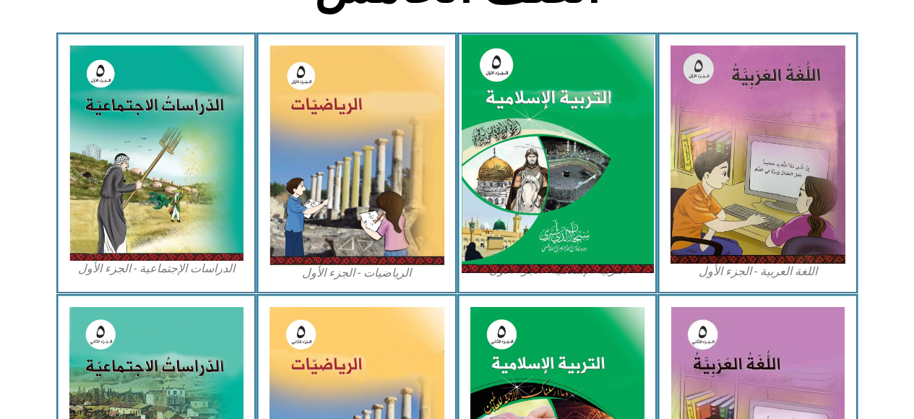
scroll to position [412, 0]
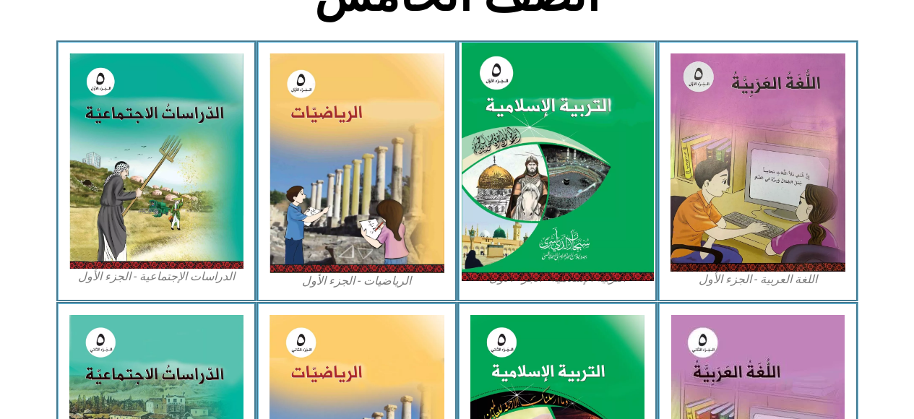
click at [605, 197] on img at bounding box center [557, 162] width 192 height 239
click at [601, 210] on img at bounding box center [557, 162] width 192 height 239
click at [527, 231] on img at bounding box center [557, 162] width 192 height 239
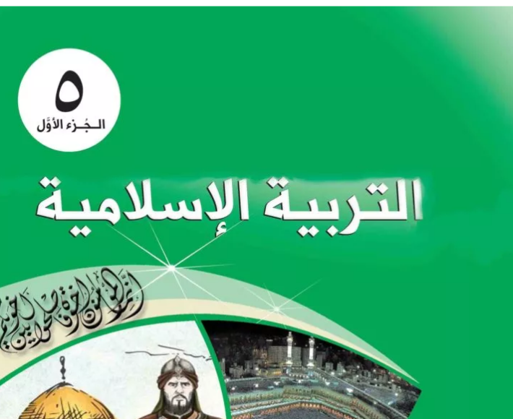
scroll to position [830, 0]
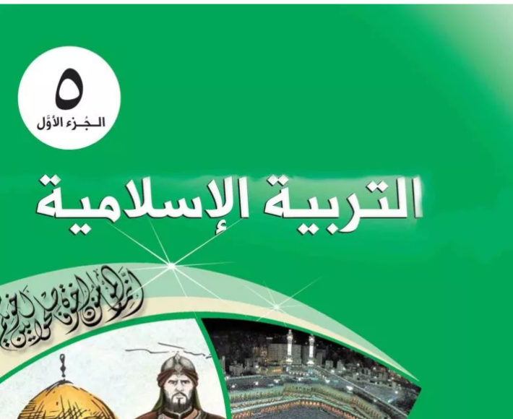
click at [408, 288] on img at bounding box center [256, 379] width 487 height 606
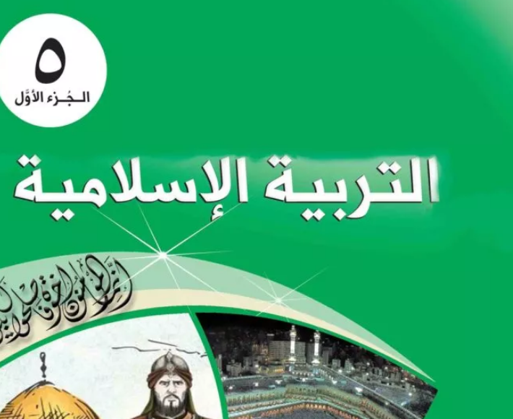
click at [415, 286] on img at bounding box center [255, 379] width 535 height 666
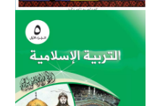
scroll to position [874, 0]
